Goal: Information Seeking & Learning: Learn about a topic

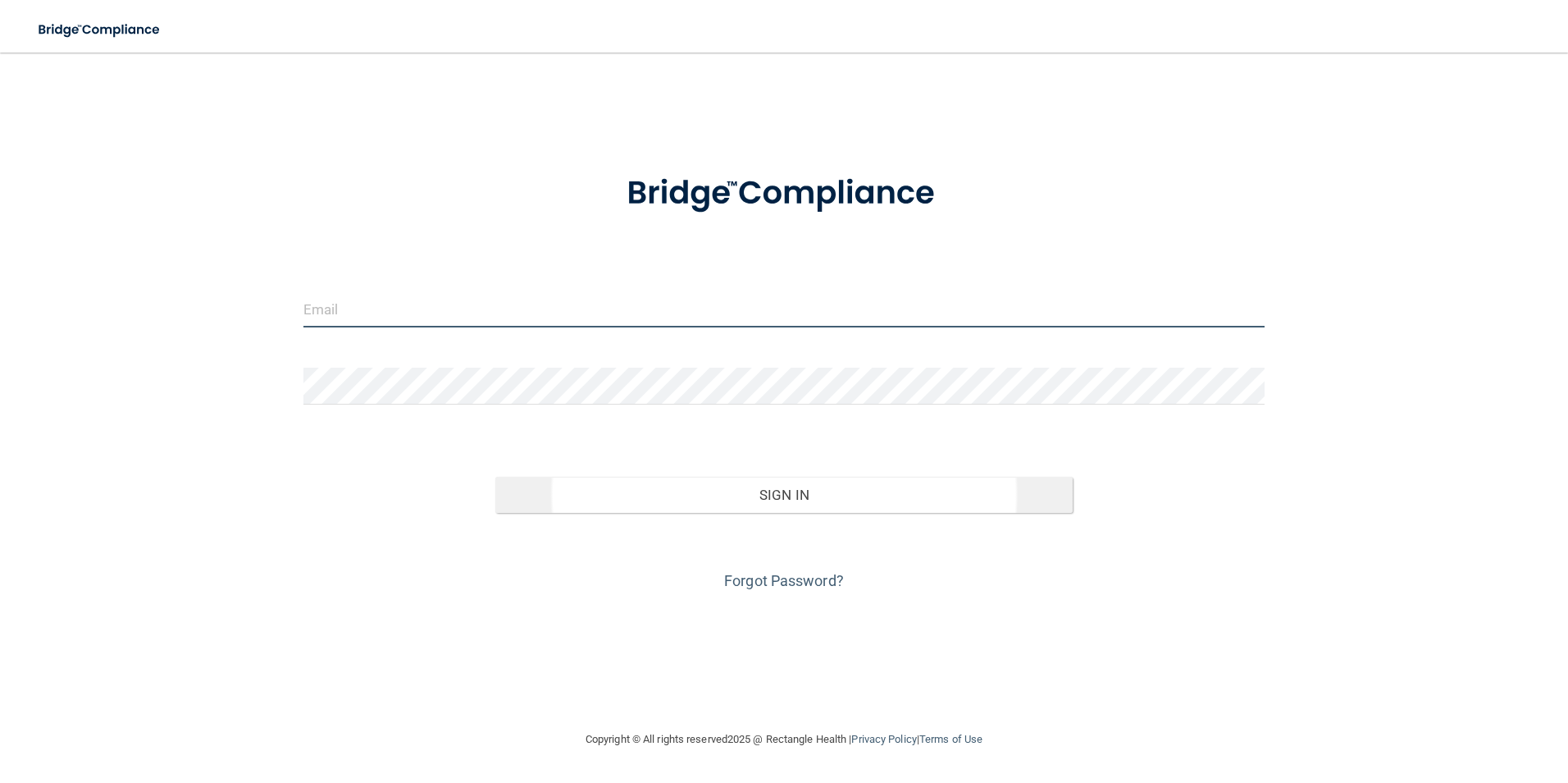
type input "[EMAIL_ADDRESS][DOMAIN_NAME]"
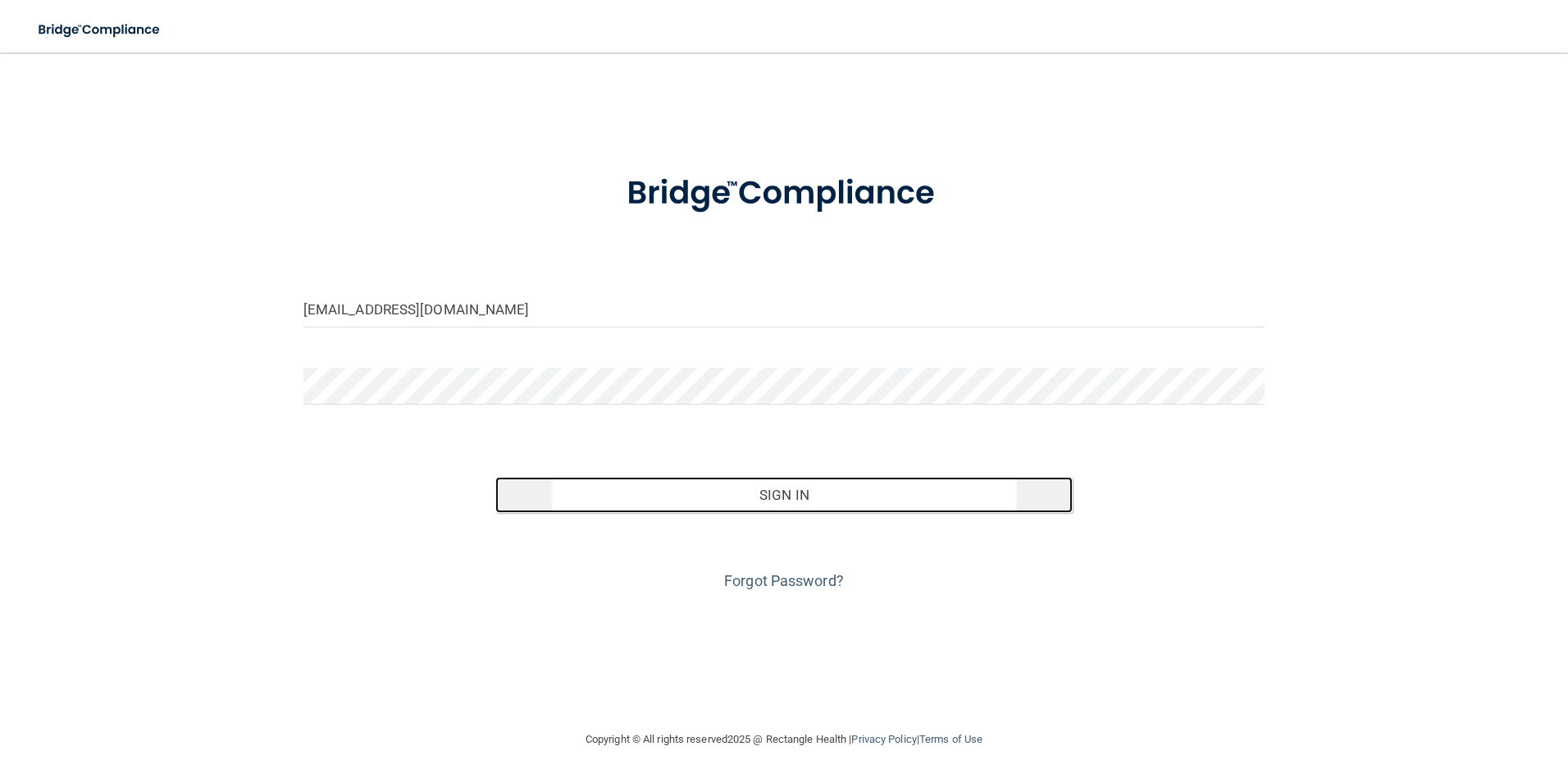
click at [716, 479] on button "Sign In" at bounding box center [784, 495] width 577 height 37
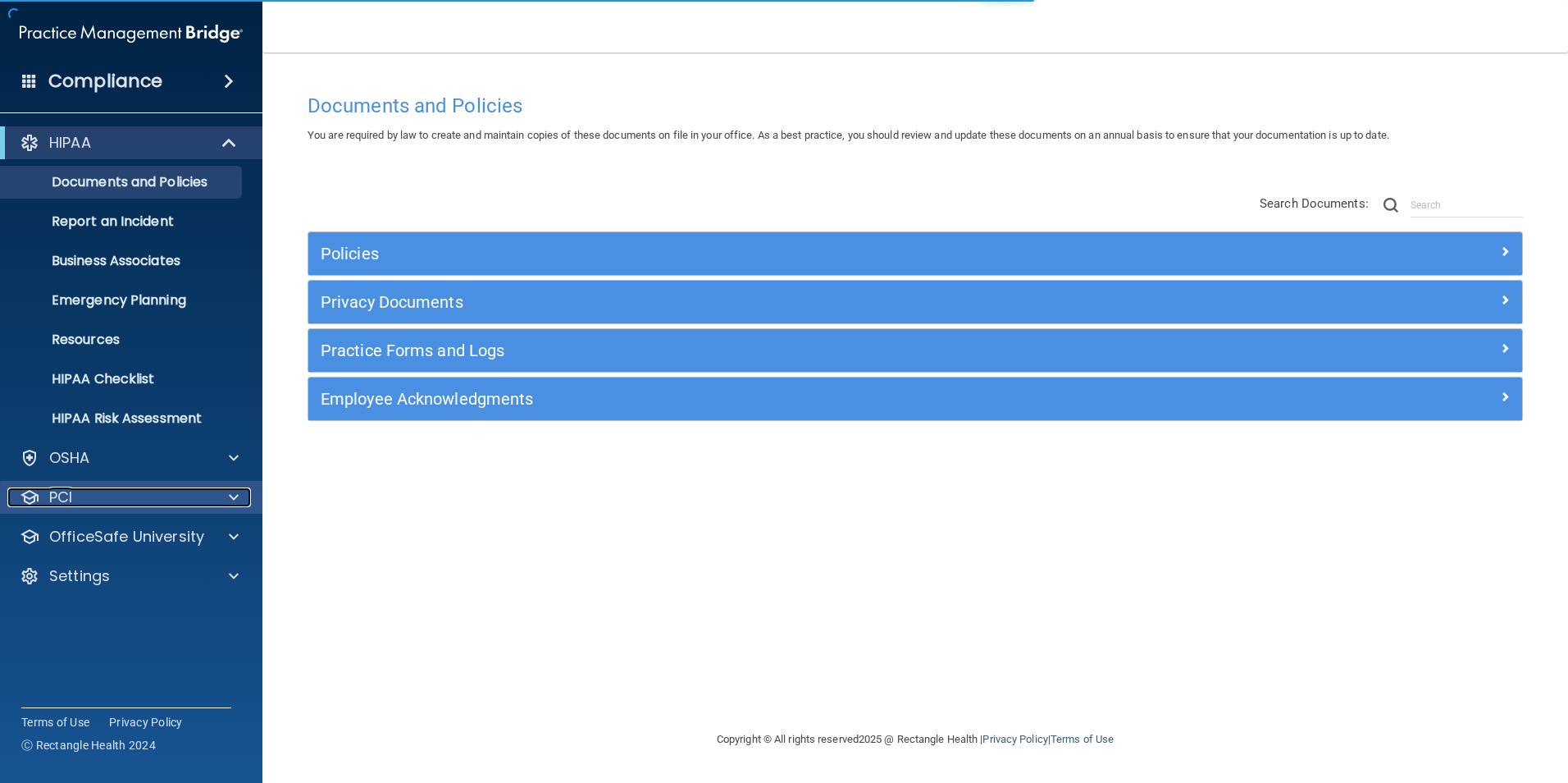
click at [117, 489] on div "PCI" at bounding box center [110, 497] width 204 height 19
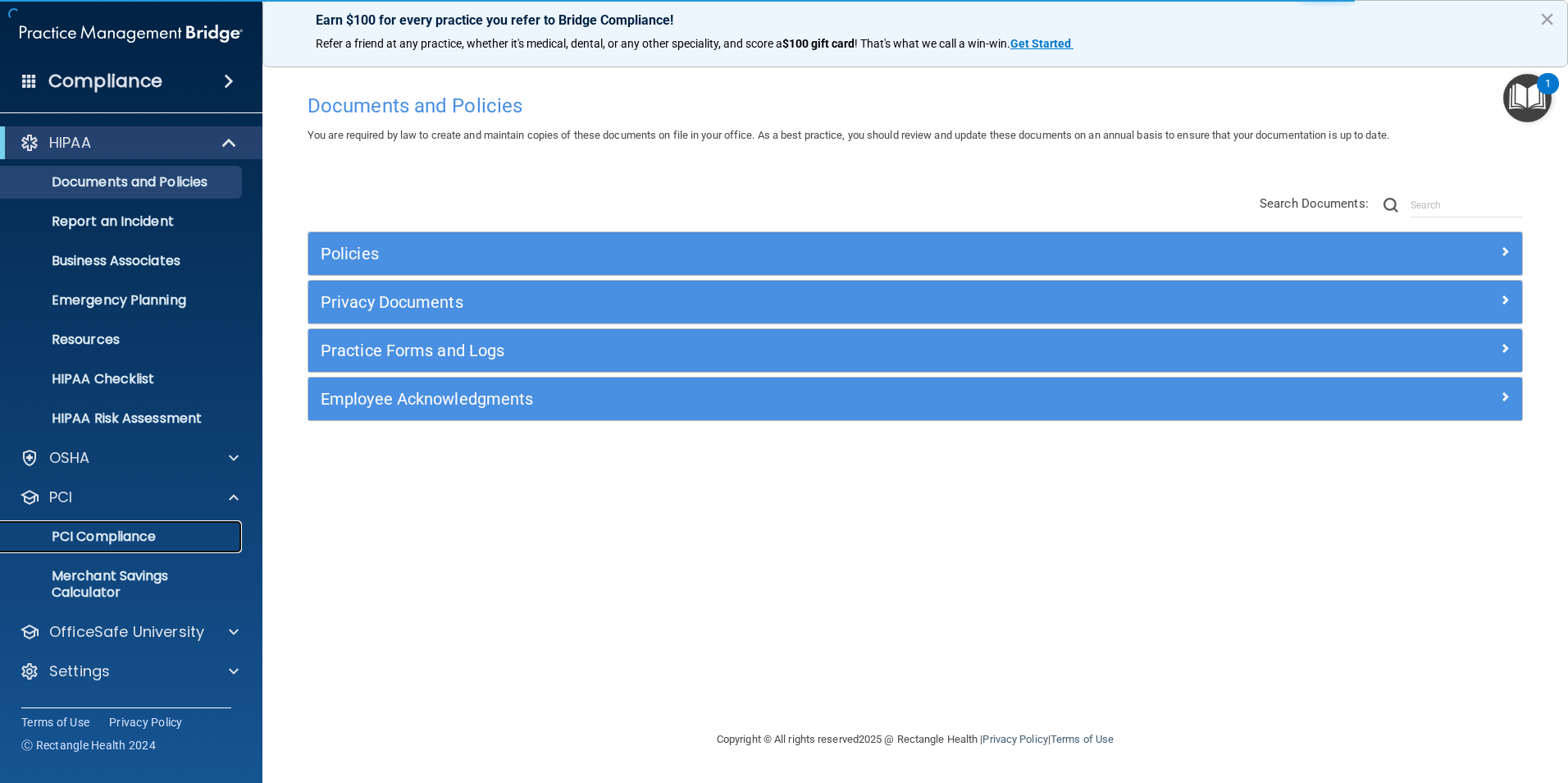
click at [82, 547] on link "PCI Compliance" at bounding box center [112, 537] width 259 height 33
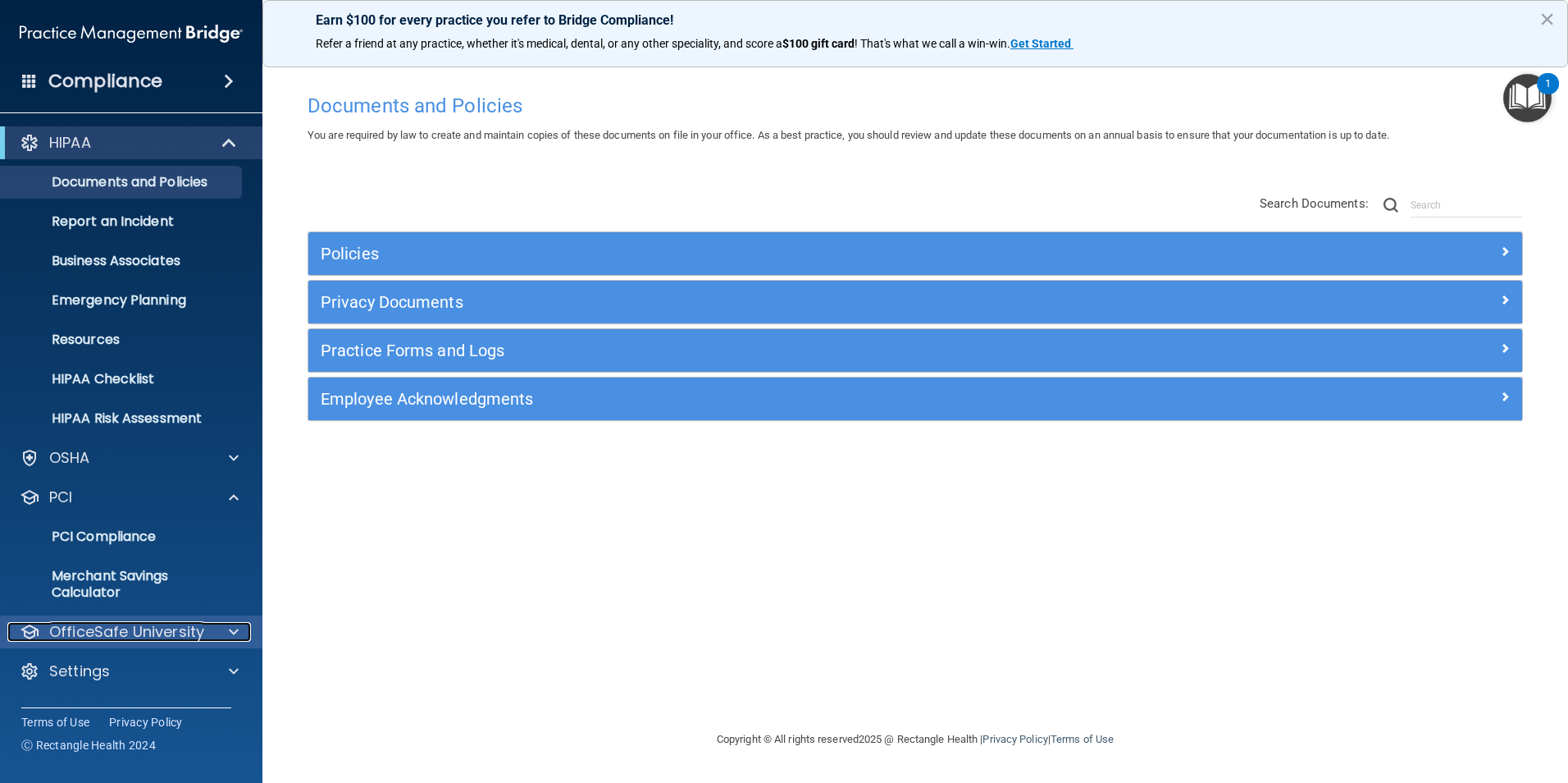
click at [124, 626] on p "OfficeSafe University" at bounding box center [126, 632] width 155 height 19
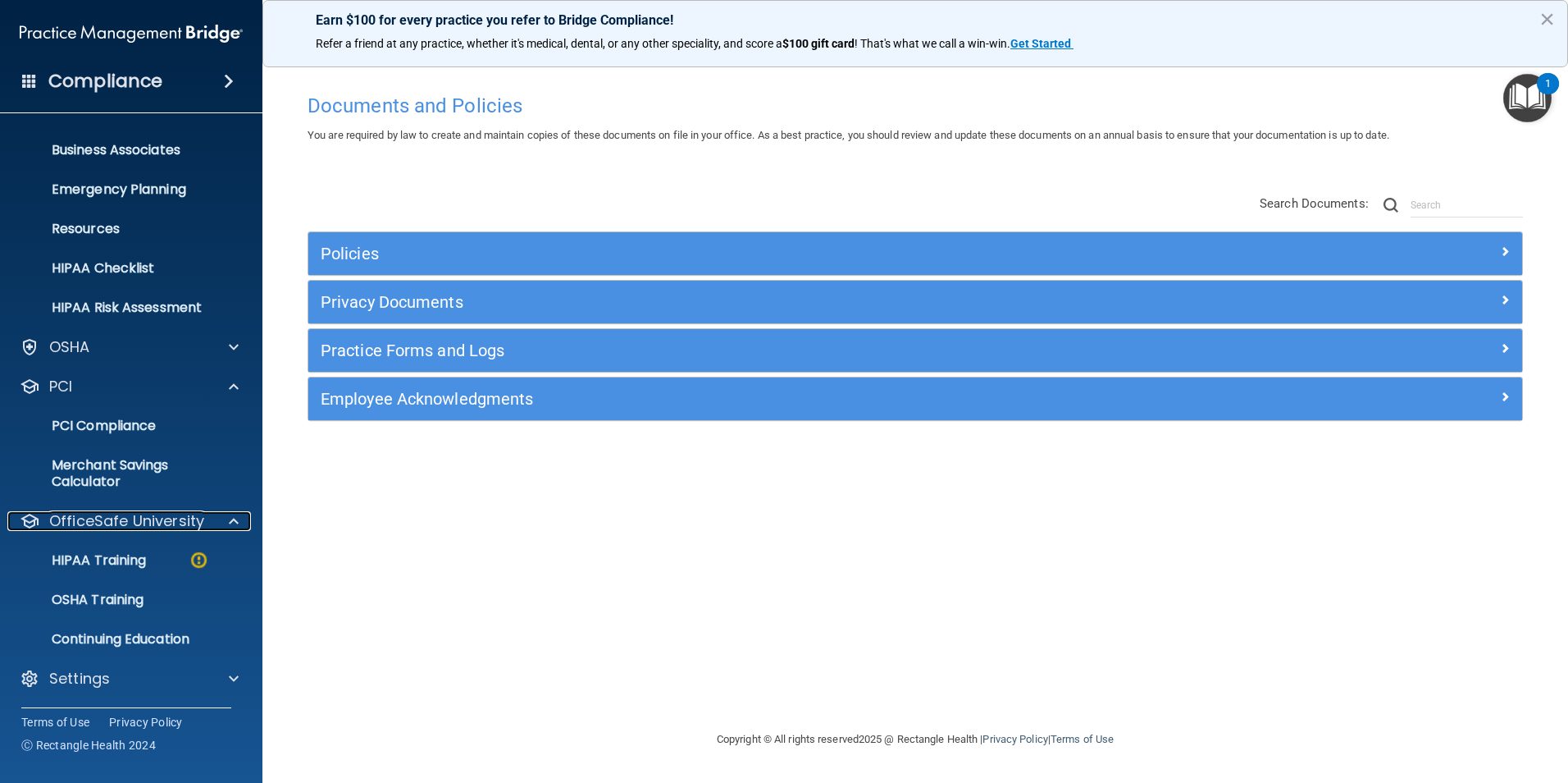
scroll to position [112, 0]
click at [136, 560] on p "HIPAA Training" at bounding box center [78, 559] width 136 height 16
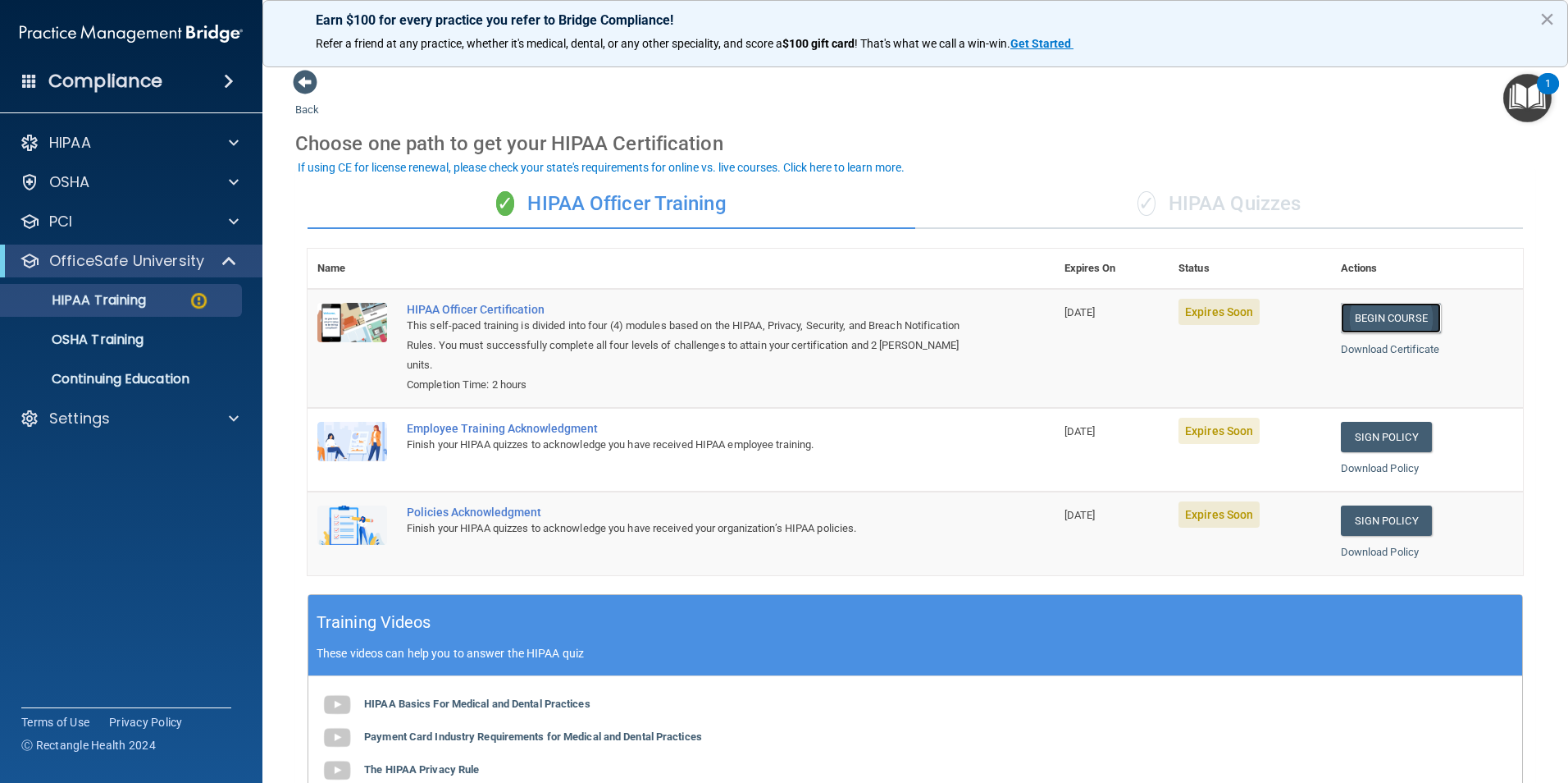
click at [1396, 323] on link "Begin Course" at bounding box center [1391, 318] width 100 height 31
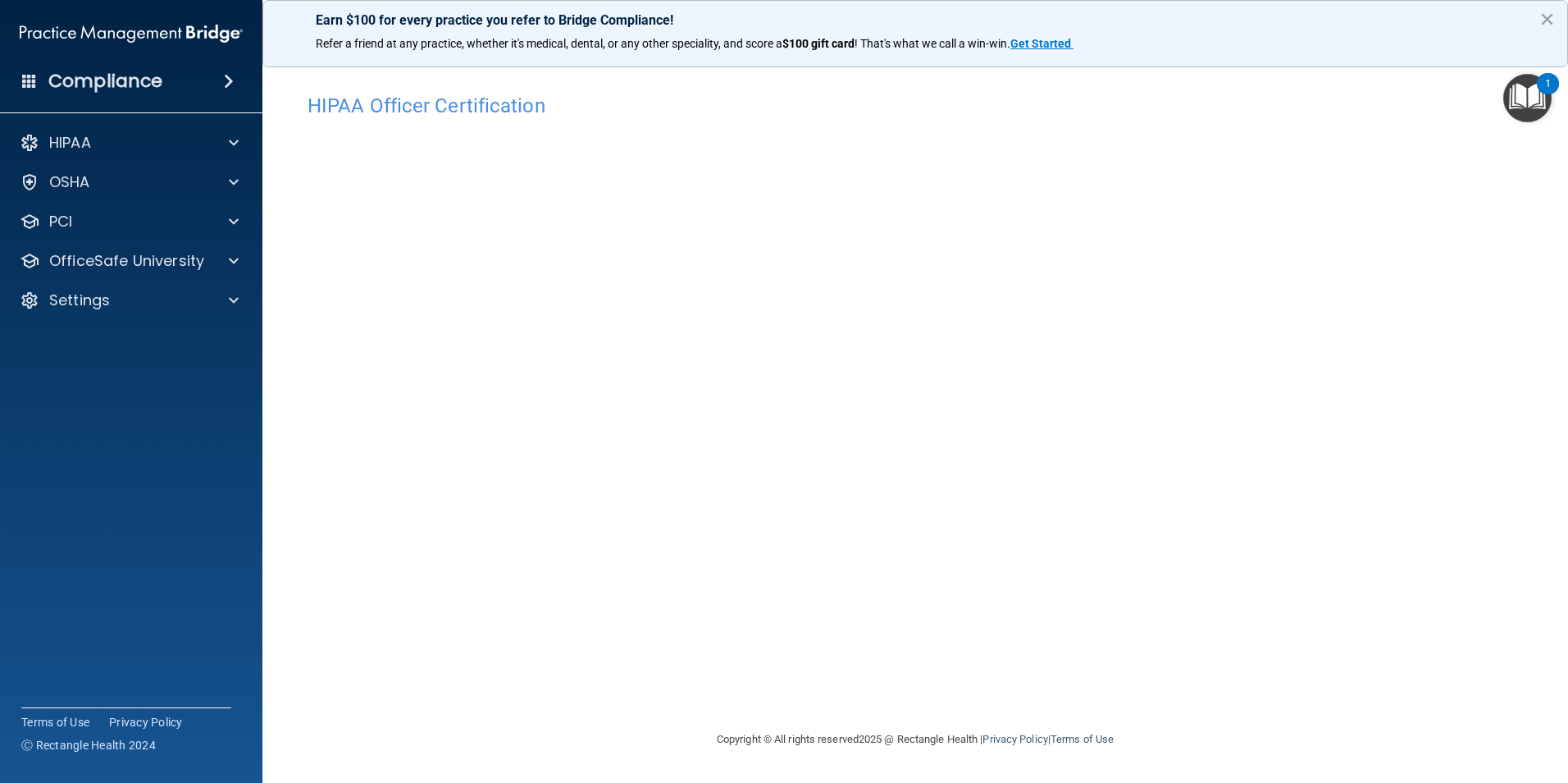
click at [1291, 69] on div "HIPAA Officer Certification This course doesn’t expire until 10/18/2025. Are yo…" at bounding box center [915, 392] width 1240 height 644
